Goal: Task Accomplishment & Management: Use online tool/utility

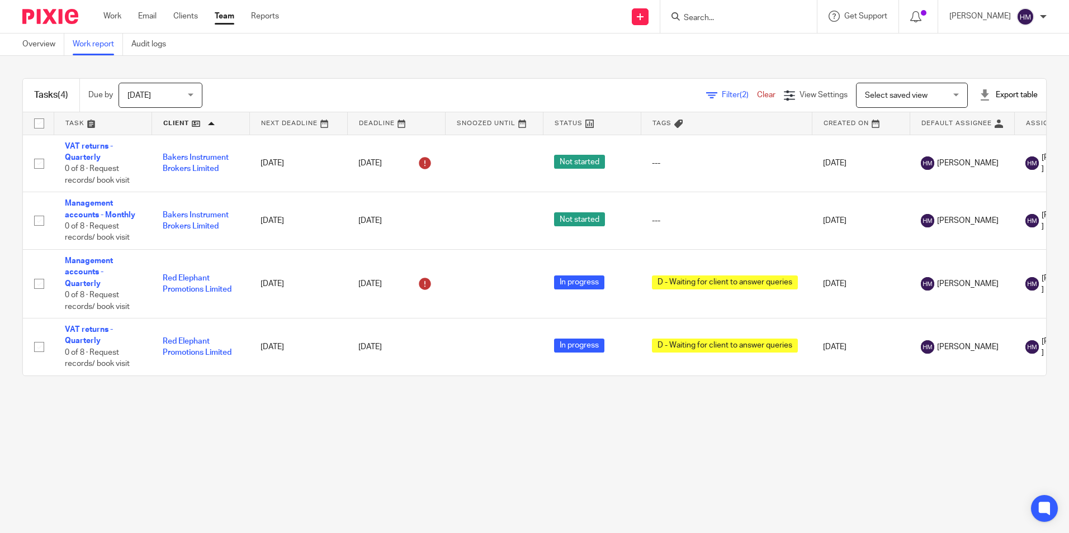
click at [894, 93] on span "Select saved view" at bounding box center [896, 96] width 63 height 8
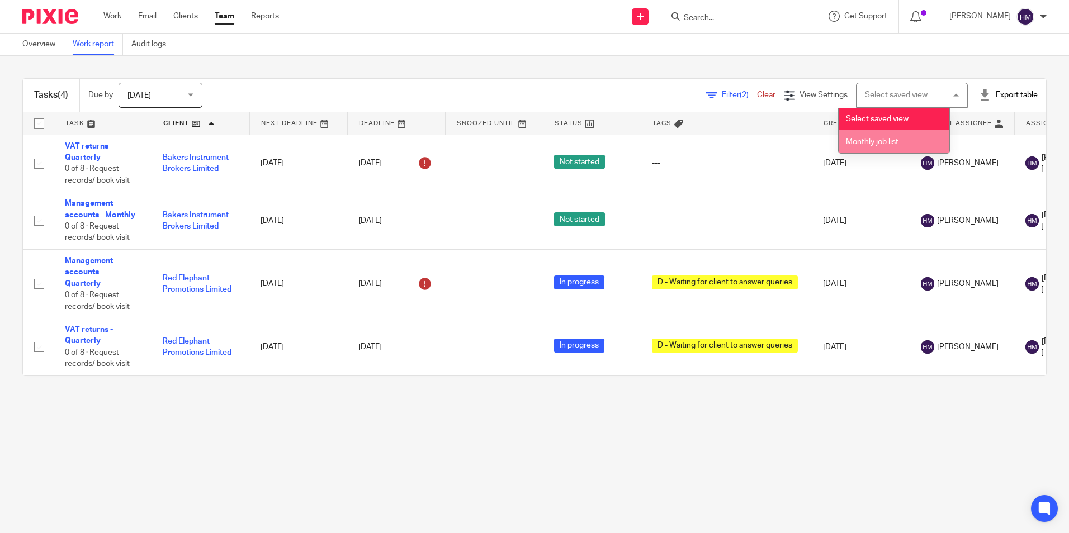
click at [850, 140] on span "Monthly job list" at bounding box center [872, 142] width 53 height 8
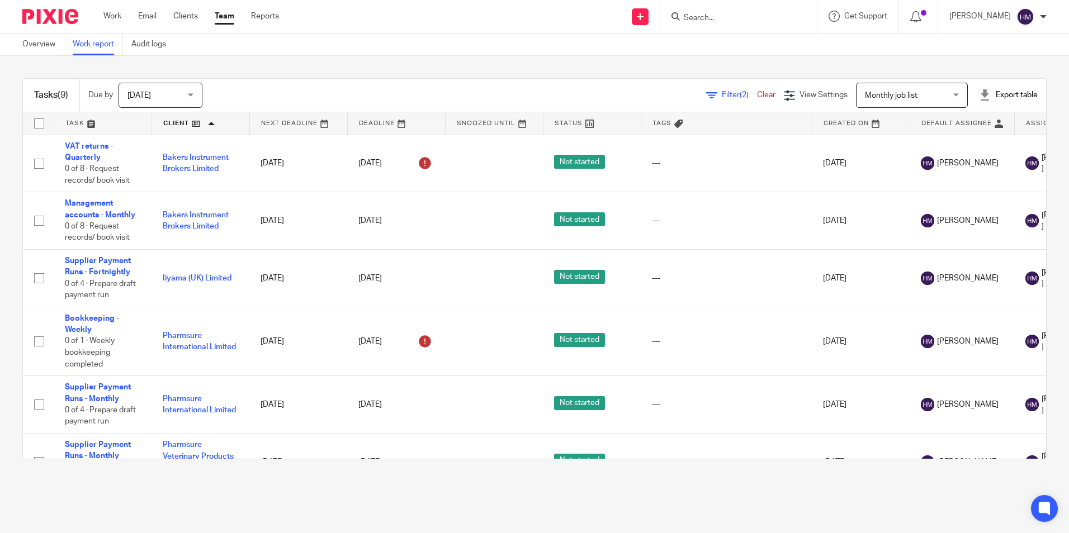
click at [200, 124] on link at bounding box center [200, 123] width 97 height 22
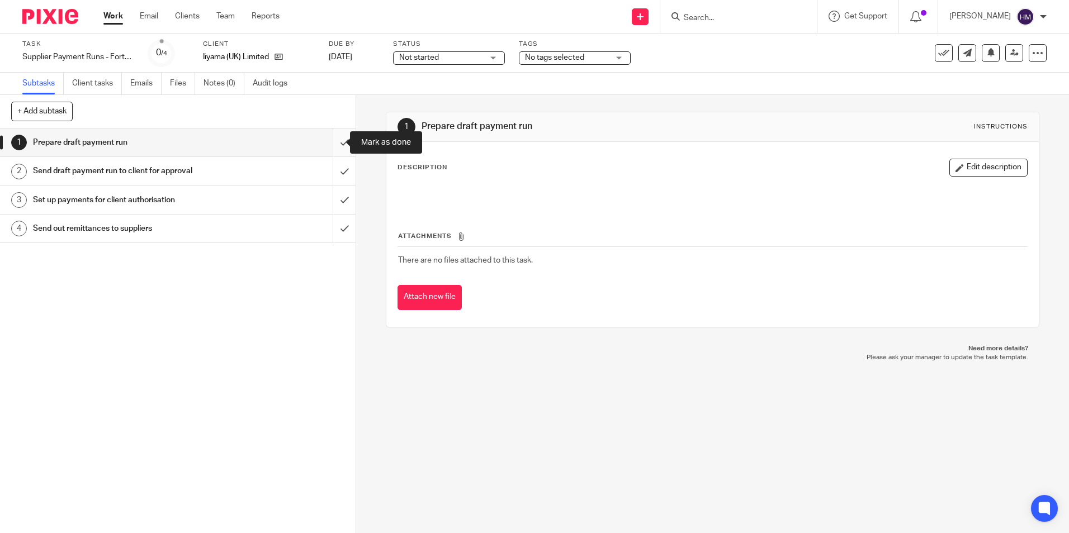
click at [335, 148] on input "submit" at bounding box center [178, 143] width 356 height 28
click at [336, 172] on input "submit" at bounding box center [178, 171] width 356 height 28
click at [334, 210] on input "submit" at bounding box center [178, 200] width 356 height 28
drag, startPoint x: 335, startPoint y: 229, endPoint x: 339, endPoint y: 225, distance: 5.9
click at [334, 229] on input "submit" at bounding box center [178, 229] width 356 height 28
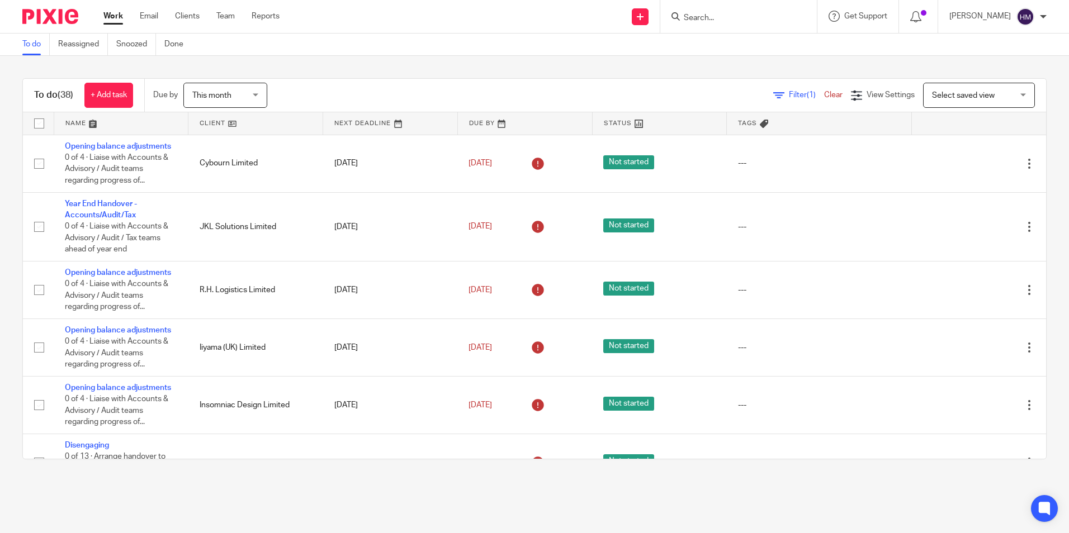
click at [206, 122] on link at bounding box center [255, 123] width 134 height 22
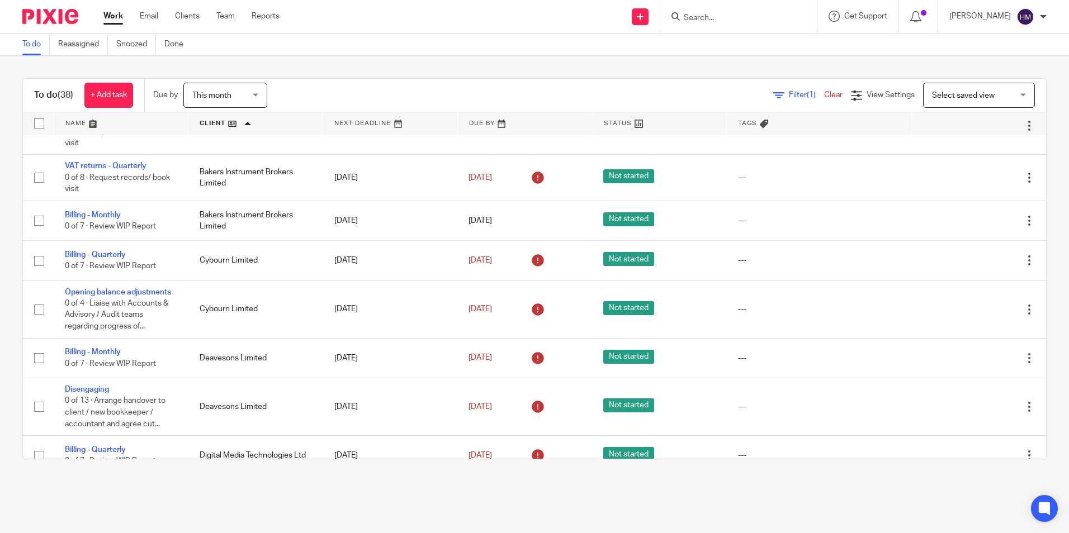
scroll to position [56, 0]
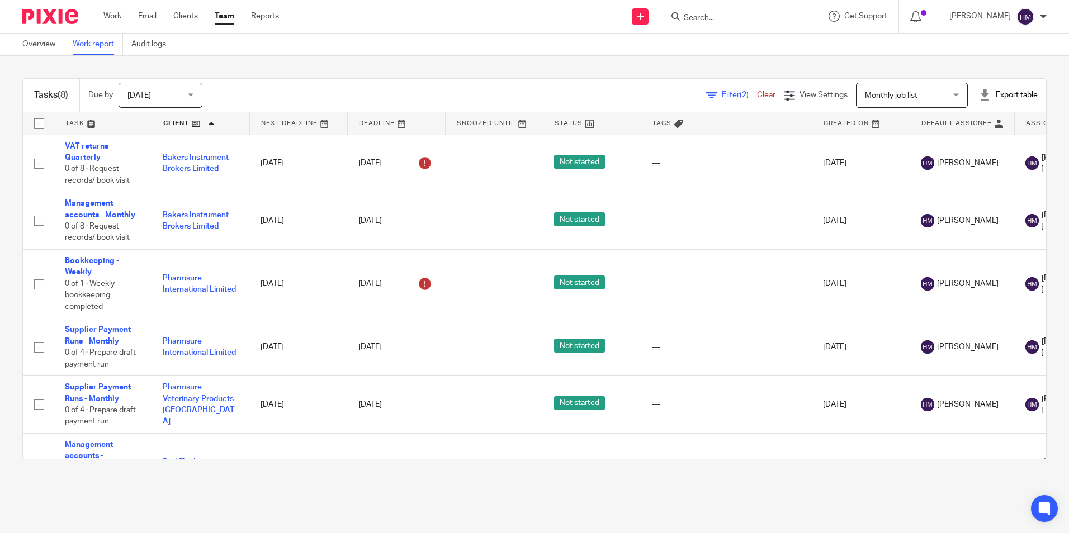
click at [200, 124] on link at bounding box center [200, 123] width 97 height 22
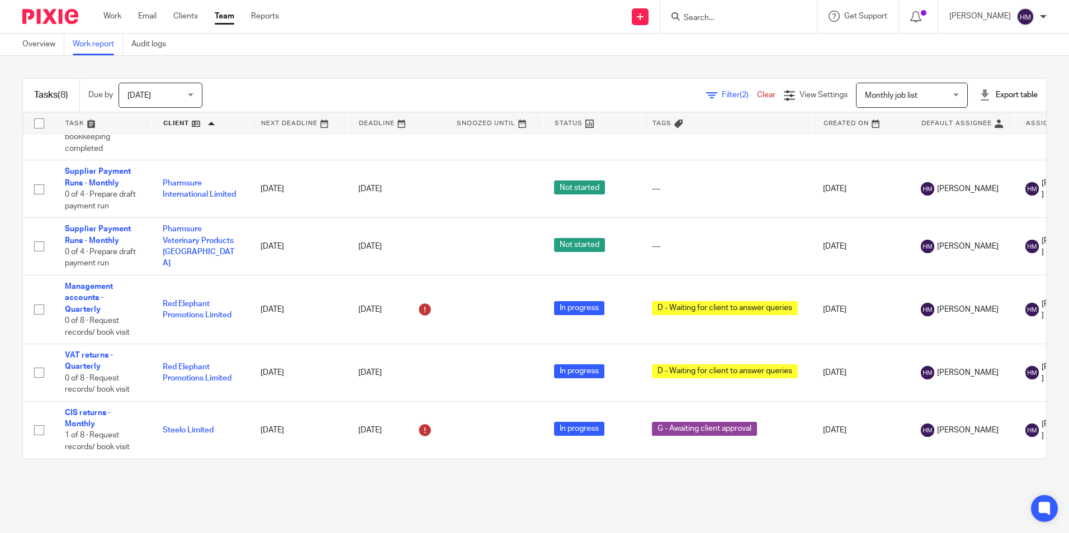
scroll to position [167, 0]
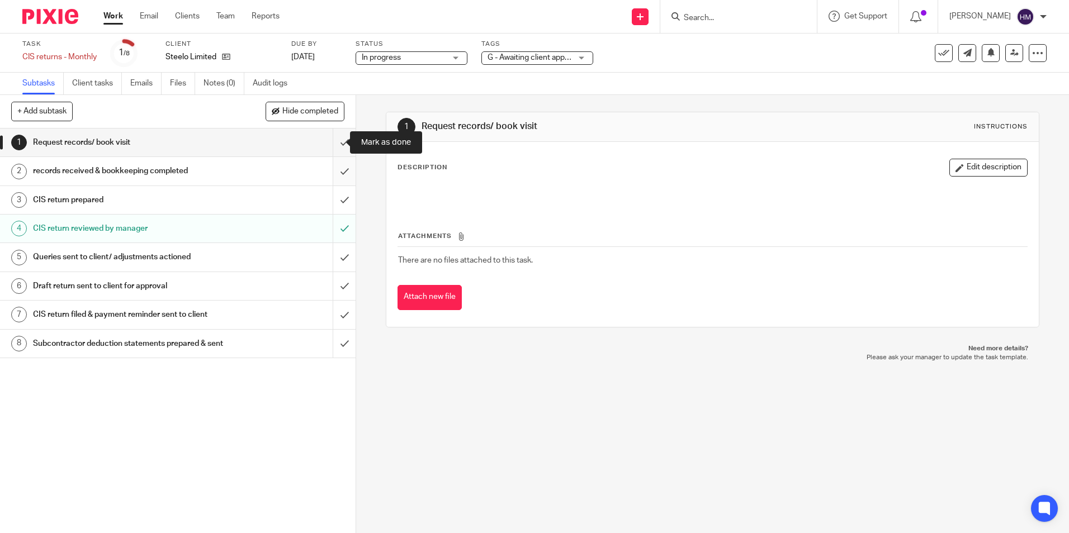
drag, startPoint x: 332, startPoint y: 149, endPoint x: 335, endPoint y: 173, distance: 23.7
click at [332, 149] on input "submit" at bounding box center [178, 143] width 356 height 28
click at [335, 173] on input "submit" at bounding box center [178, 171] width 356 height 28
click at [332, 198] on input "submit" at bounding box center [178, 200] width 356 height 28
drag, startPoint x: 333, startPoint y: 263, endPoint x: 334, endPoint y: 272, distance: 8.4
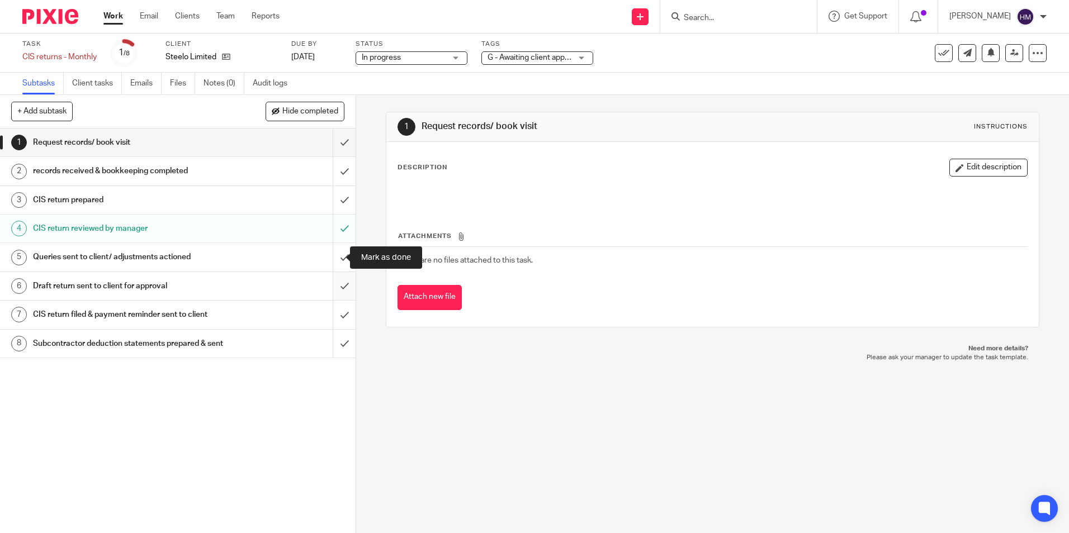
click at [333, 263] on input "submit" at bounding box center [178, 257] width 356 height 28
click at [335, 289] on input "submit" at bounding box center [178, 286] width 356 height 28
click at [329, 316] on input "submit" at bounding box center [178, 315] width 356 height 28
click at [330, 351] on input "submit" at bounding box center [178, 344] width 356 height 28
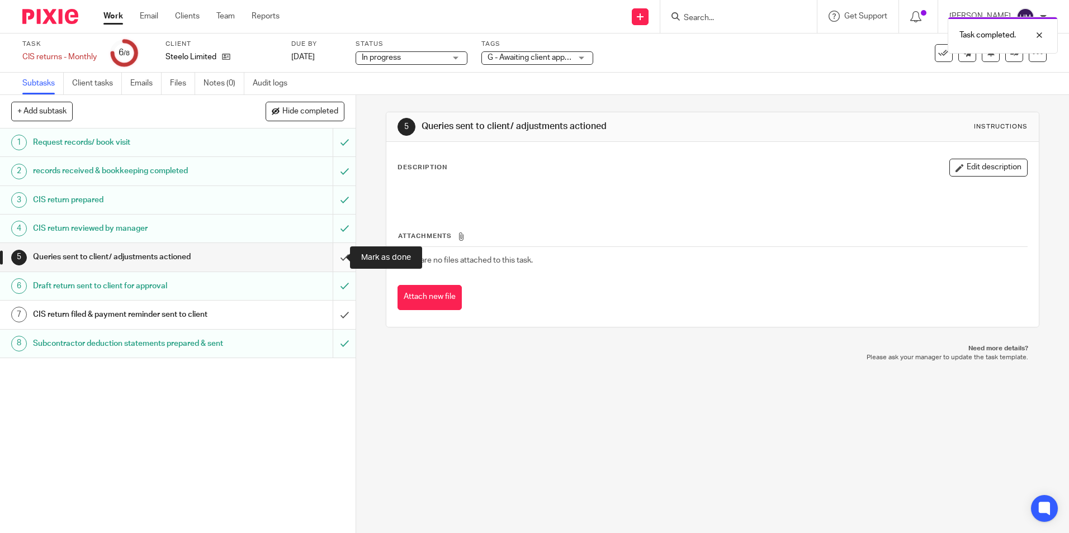
click at [333, 259] on input "submit" at bounding box center [178, 257] width 356 height 28
